Goal: Task Accomplishment & Management: Use online tool/utility

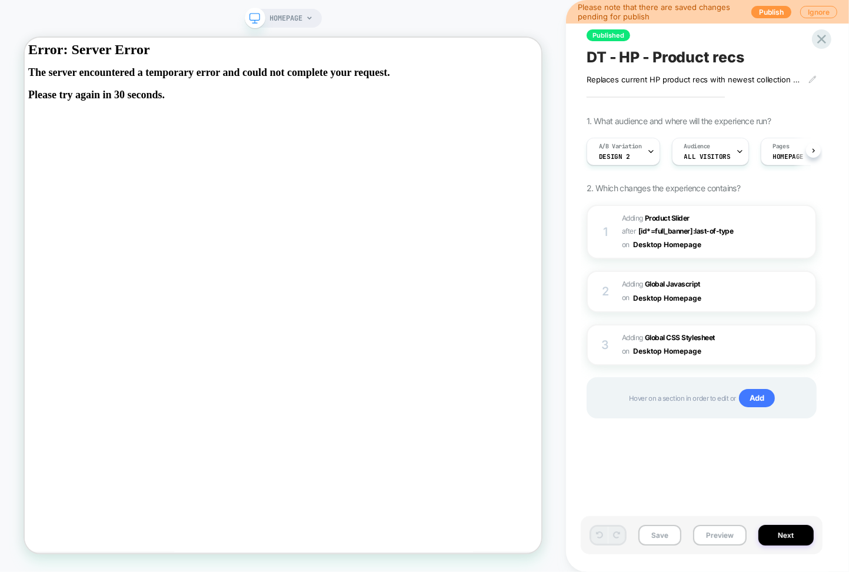
scroll to position [0, 1]
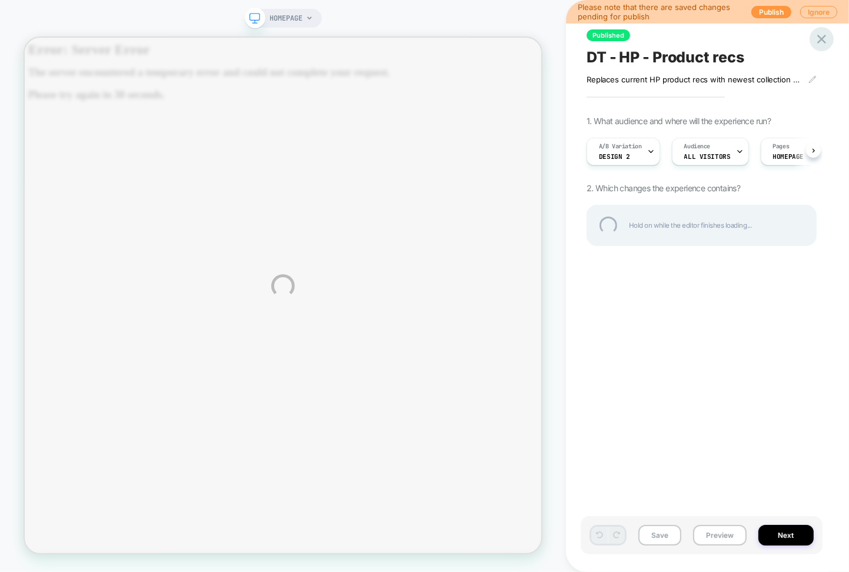
click at [823, 41] on div at bounding box center [822, 39] width 24 height 24
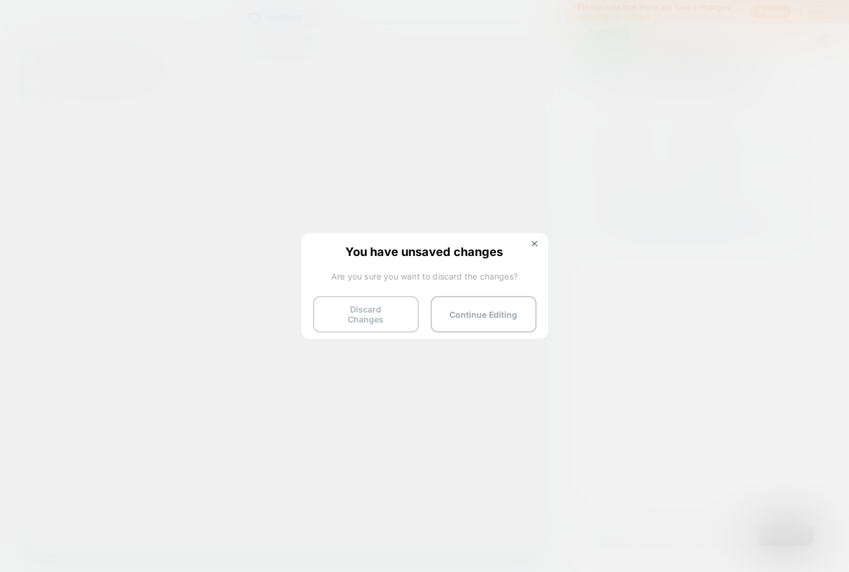
click at [351, 311] on button "Discard Changes" at bounding box center [366, 314] width 106 height 36
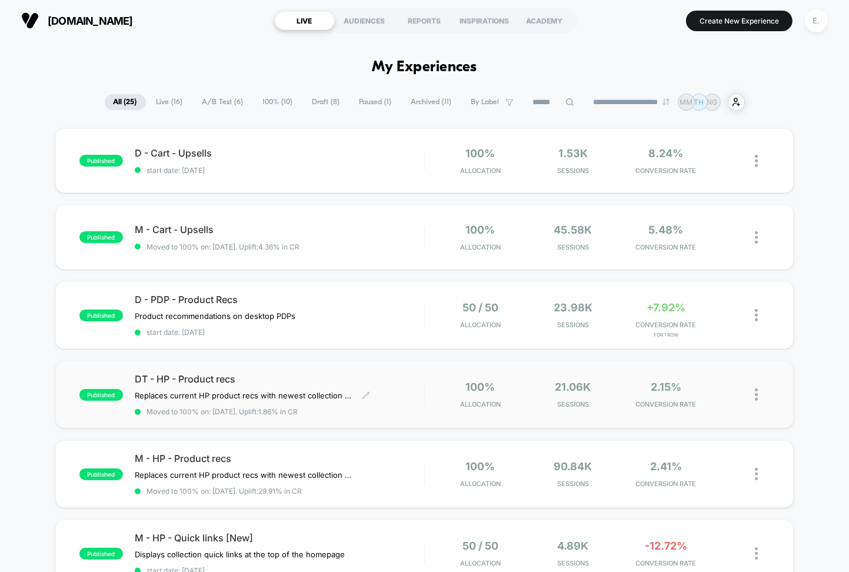
click at [387, 412] on span "Moved to 100% on: 8/14/2025 . Uplift: 1.86% in CR" at bounding box center [280, 411] width 290 height 9
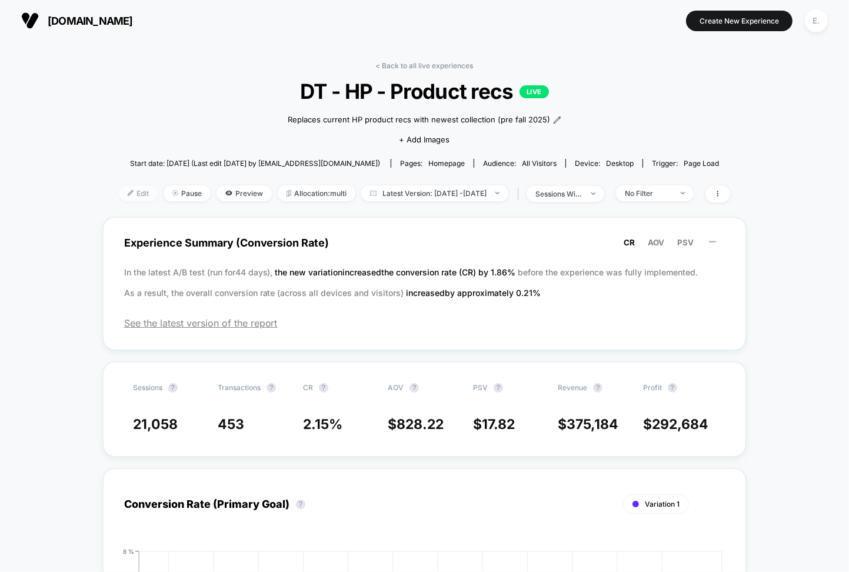
click at [119, 192] on span "Edit" at bounding box center [138, 193] width 39 height 16
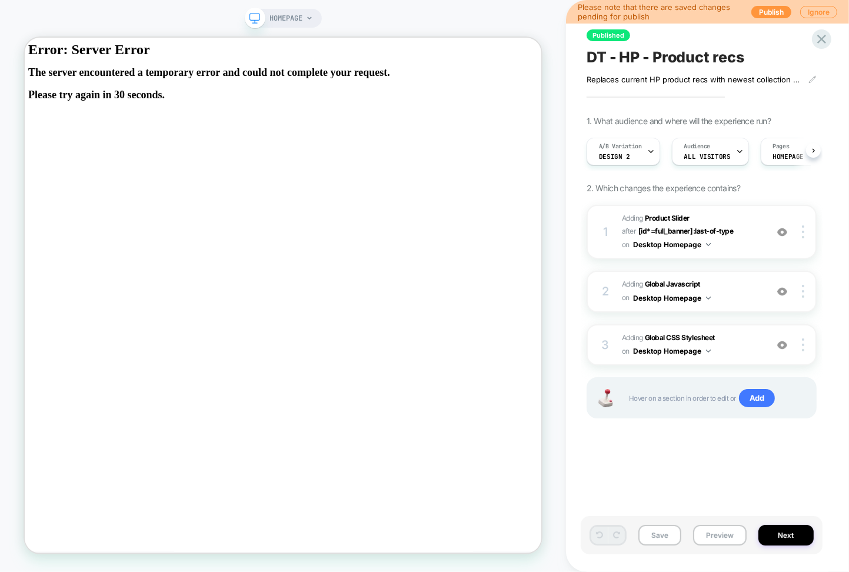
scroll to position [0, 1]
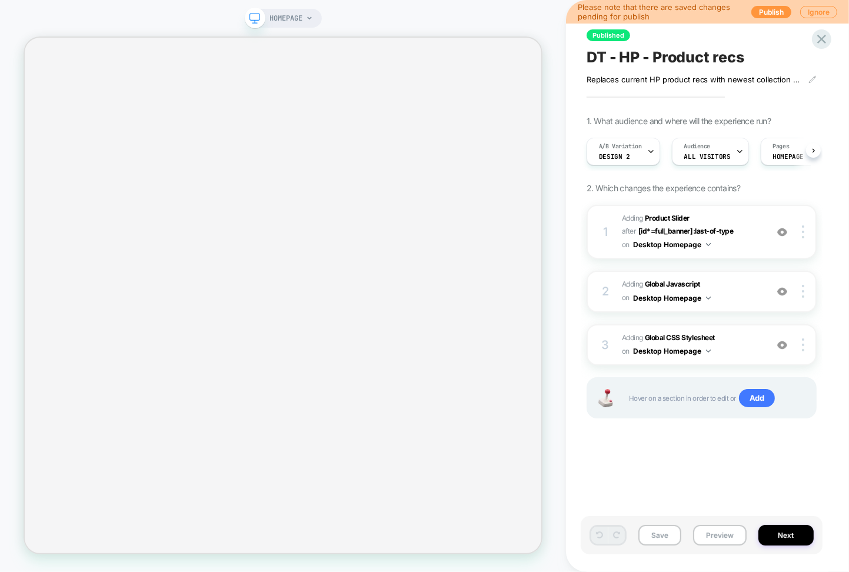
scroll to position [0, 1]
click at [826, 40] on icon at bounding box center [822, 39] width 16 height 16
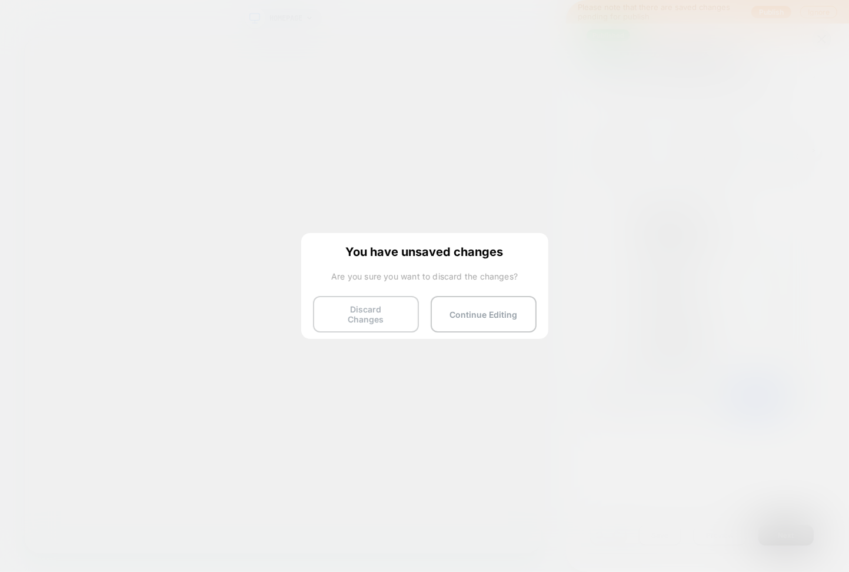
click at [355, 305] on button "Discard Changes" at bounding box center [366, 314] width 106 height 36
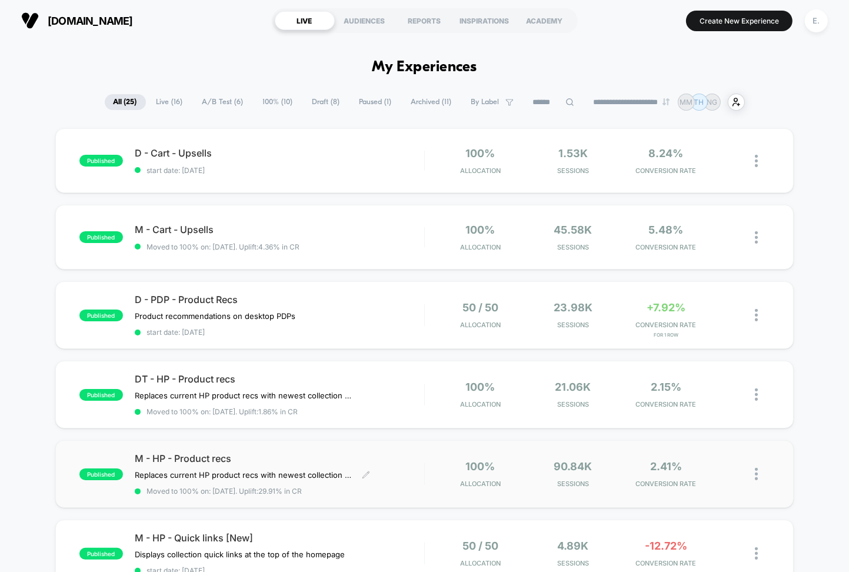
scroll to position [157, 0]
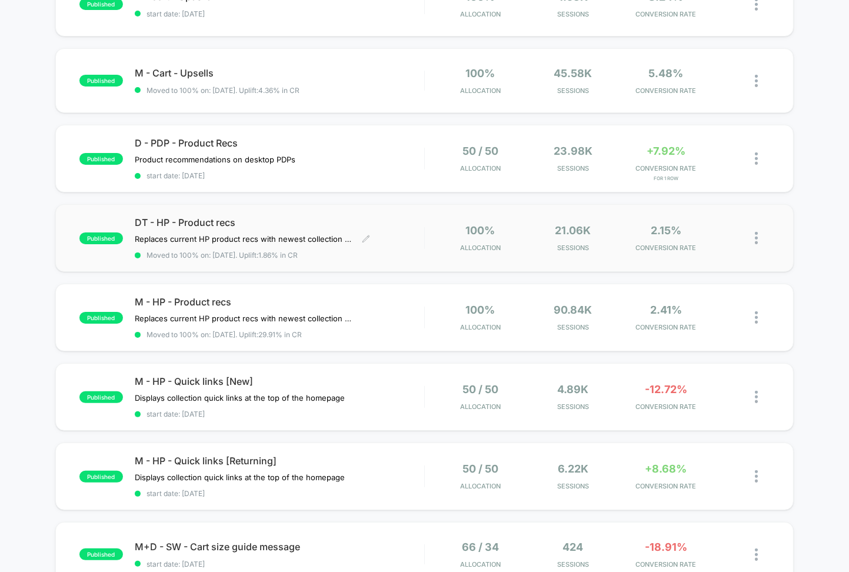
click at [397, 225] on span "DT - HP - Product recs" at bounding box center [280, 223] width 290 height 12
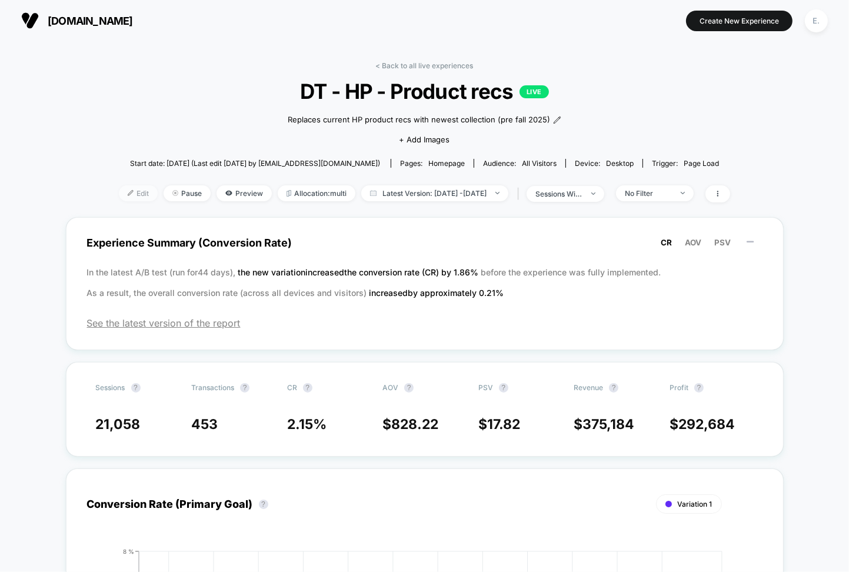
click at [119, 200] on span "Edit" at bounding box center [138, 193] width 39 height 16
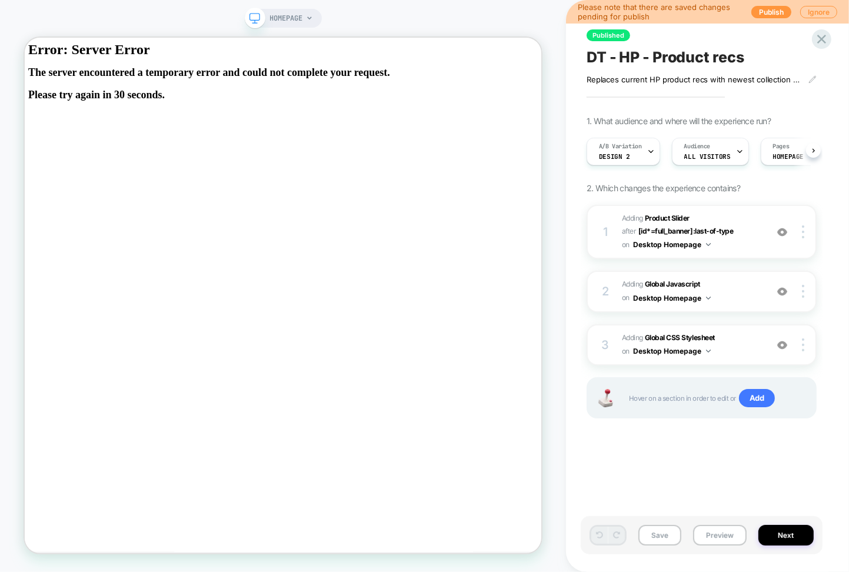
scroll to position [0, 1]
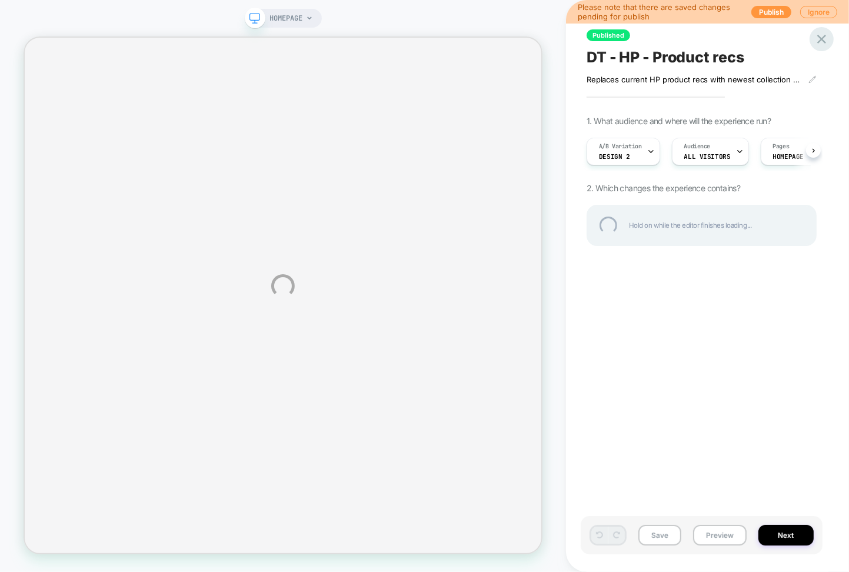
click at [824, 43] on div at bounding box center [822, 39] width 24 height 24
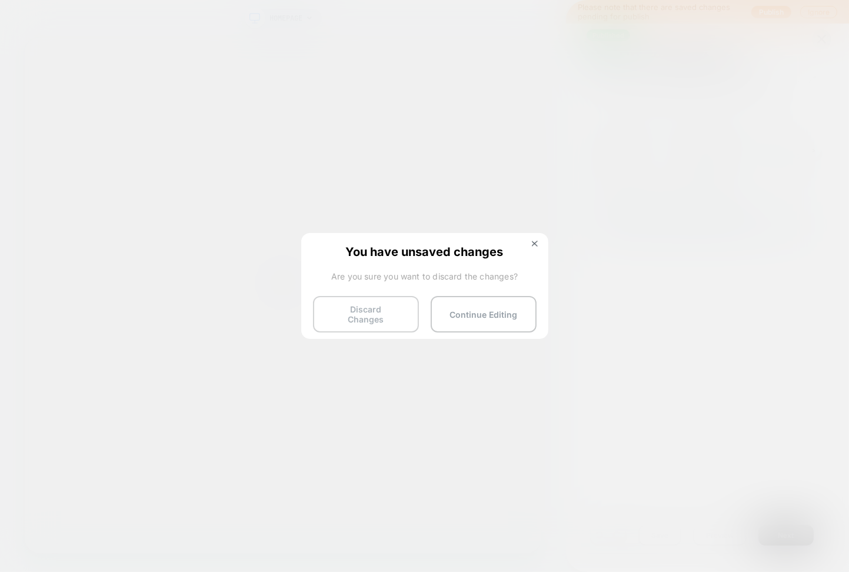
click at [381, 315] on button "Discard Changes" at bounding box center [366, 314] width 106 height 36
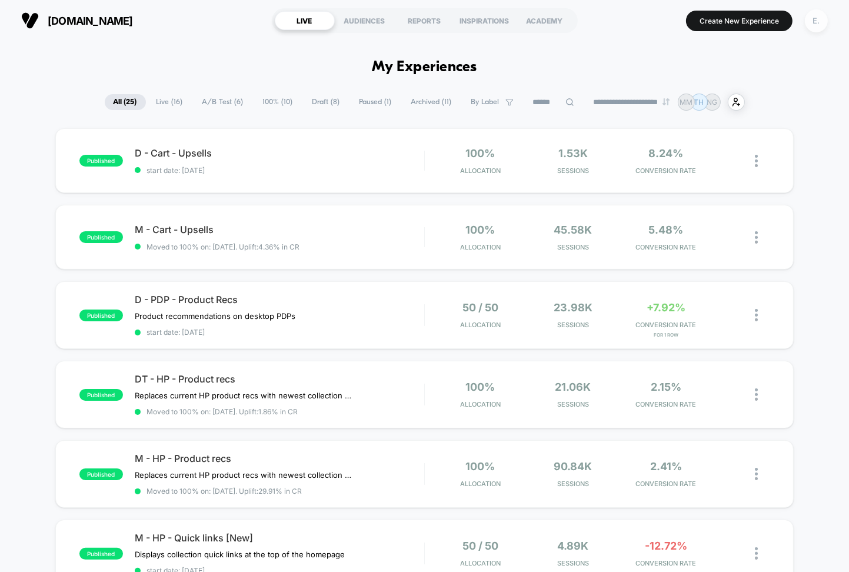
click at [810, 26] on div "E." at bounding box center [816, 20] width 23 height 23
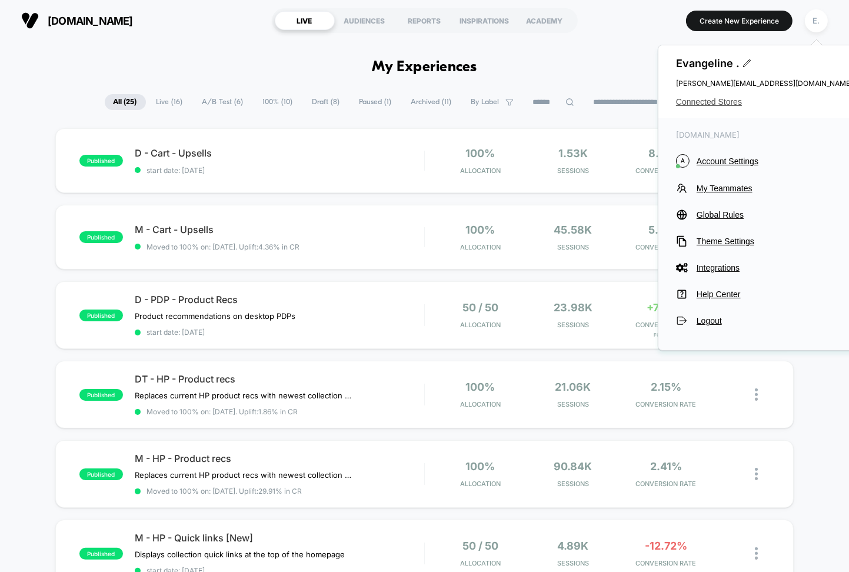
click at [739, 97] on span "Connected Stores" at bounding box center [764, 101] width 177 height 9
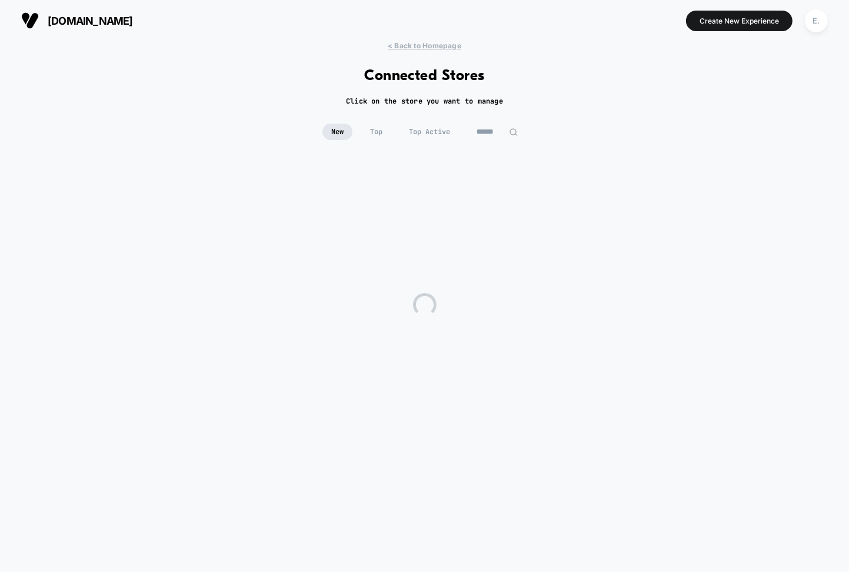
click at [483, 134] on input at bounding box center [497, 132] width 59 height 16
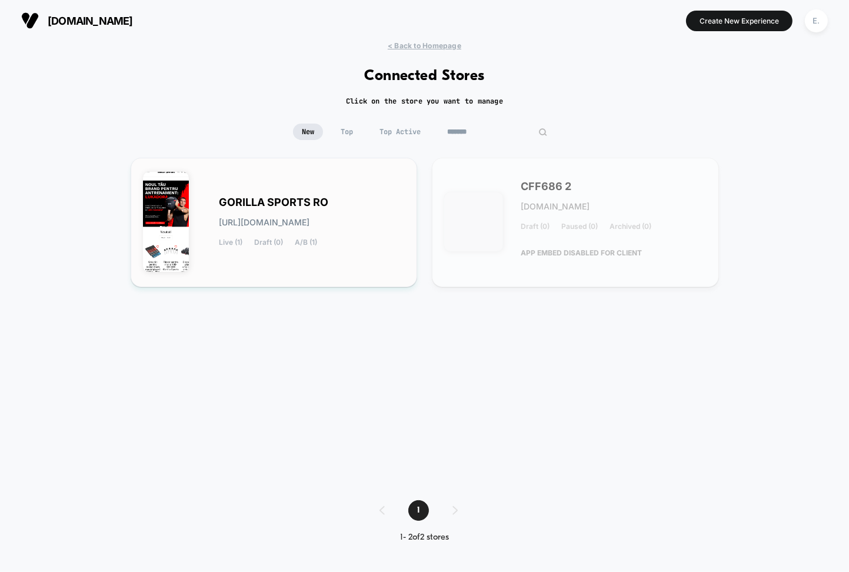
type input "*******"
click at [382, 250] on div "GORILLA SPORTS RO gorilla-sports_ro.myshopify.com Live (1) Draft (0) A/B (1)" at bounding box center [274, 222] width 263 height 105
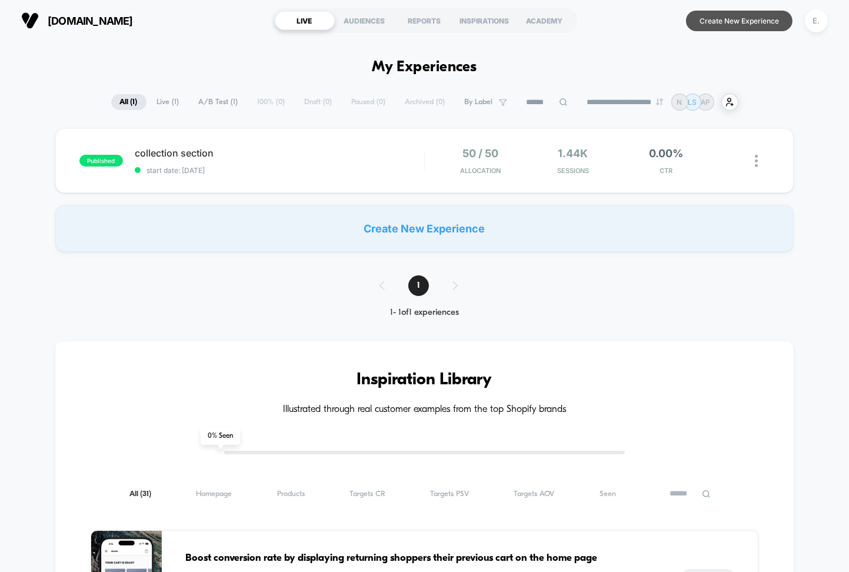
click at [782, 21] on button "Create New Experience" at bounding box center [739, 21] width 107 height 21
